Goal: Task Accomplishment & Management: Use online tool/utility

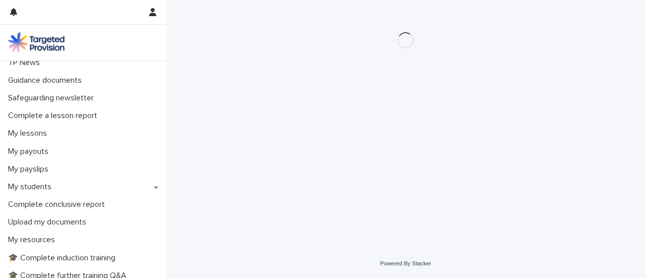
scroll to position [103, 0]
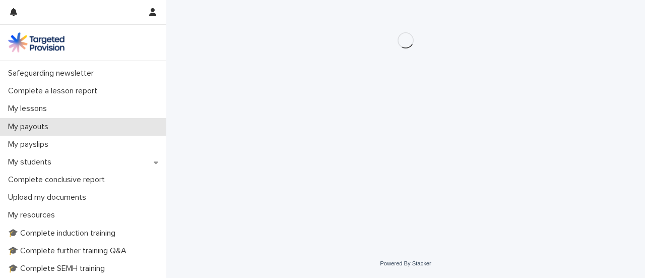
click at [129, 122] on div "My payouts" at bounding box center [83, 127] width 166 height 18
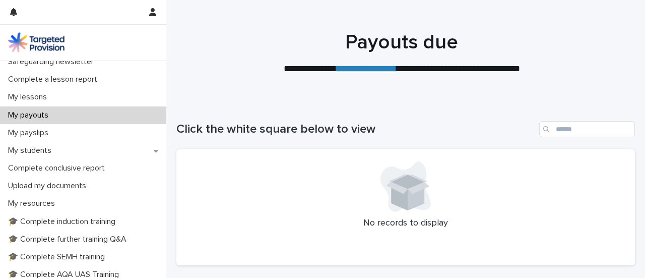
scroll to position [117, 0]
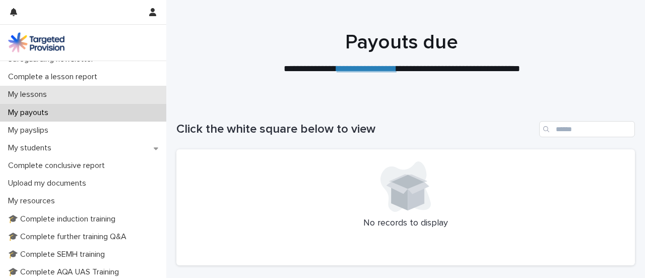
click at [98, 103] on div "My lessons" at bounding box center [83, 95] width 166 height 18
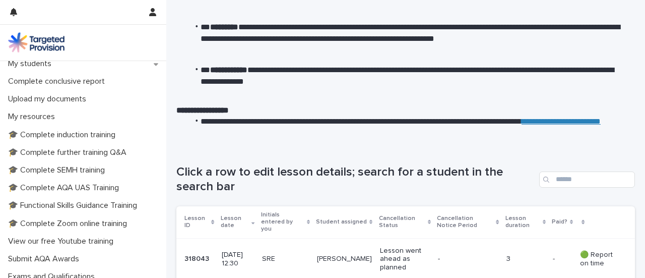
scroll to position [211, 0]
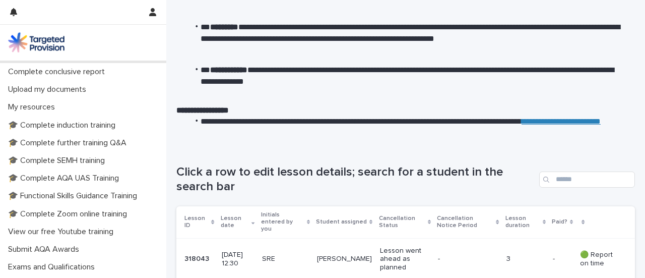
click at [143, 63] on div "My students" at bounding box center [83, 54] width 166 height 18
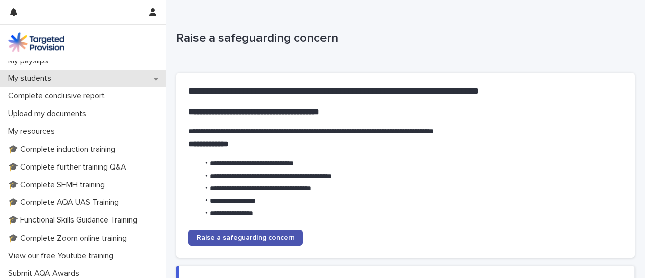
scroll to position [187, 0]
click at [154, 79] on icon at bounding box center [156, 78] width 5 height 3
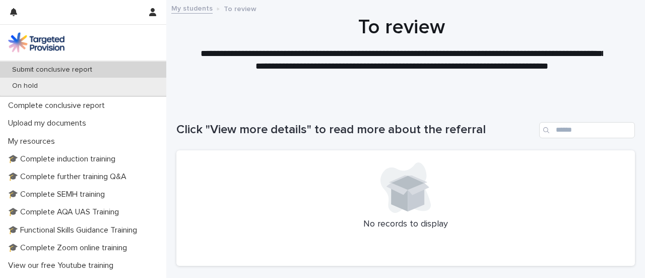
scroll to position [247, 0]
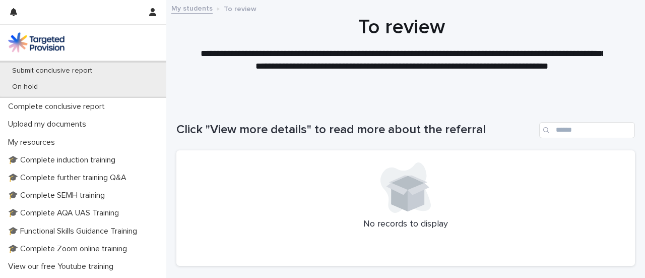
click at [33, 58] on p "Active" at bounding box center [22, 54] width 36 height 9
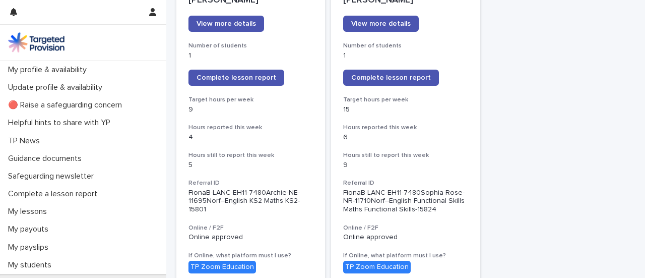
scroll to position [172, 0]
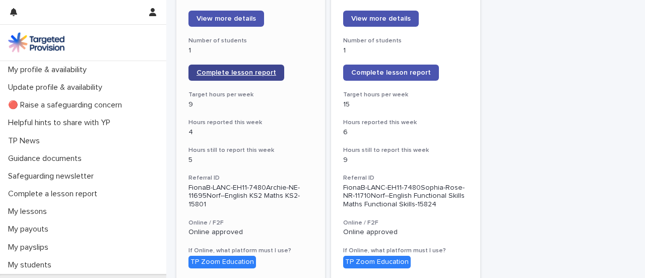
click at [258, 76] on span "Complete lesson report" at bounding box center [237, 72] width 80 height 7
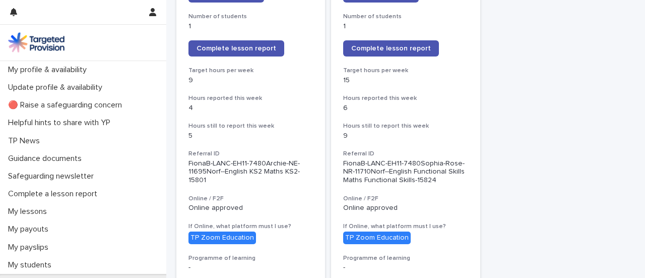
scroll to position [203, 0]
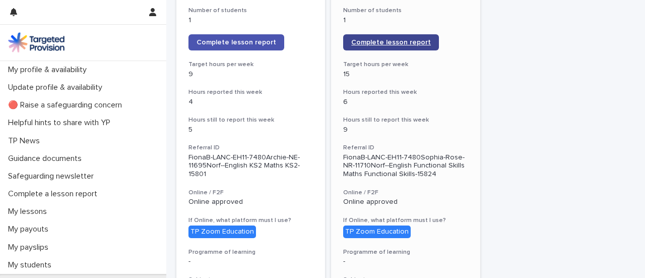
click at [411, 46] on span "Complete lesson report" at bounding box center [391, 42] width 80 height 7
